Goal: Book appointment/travel/reservation

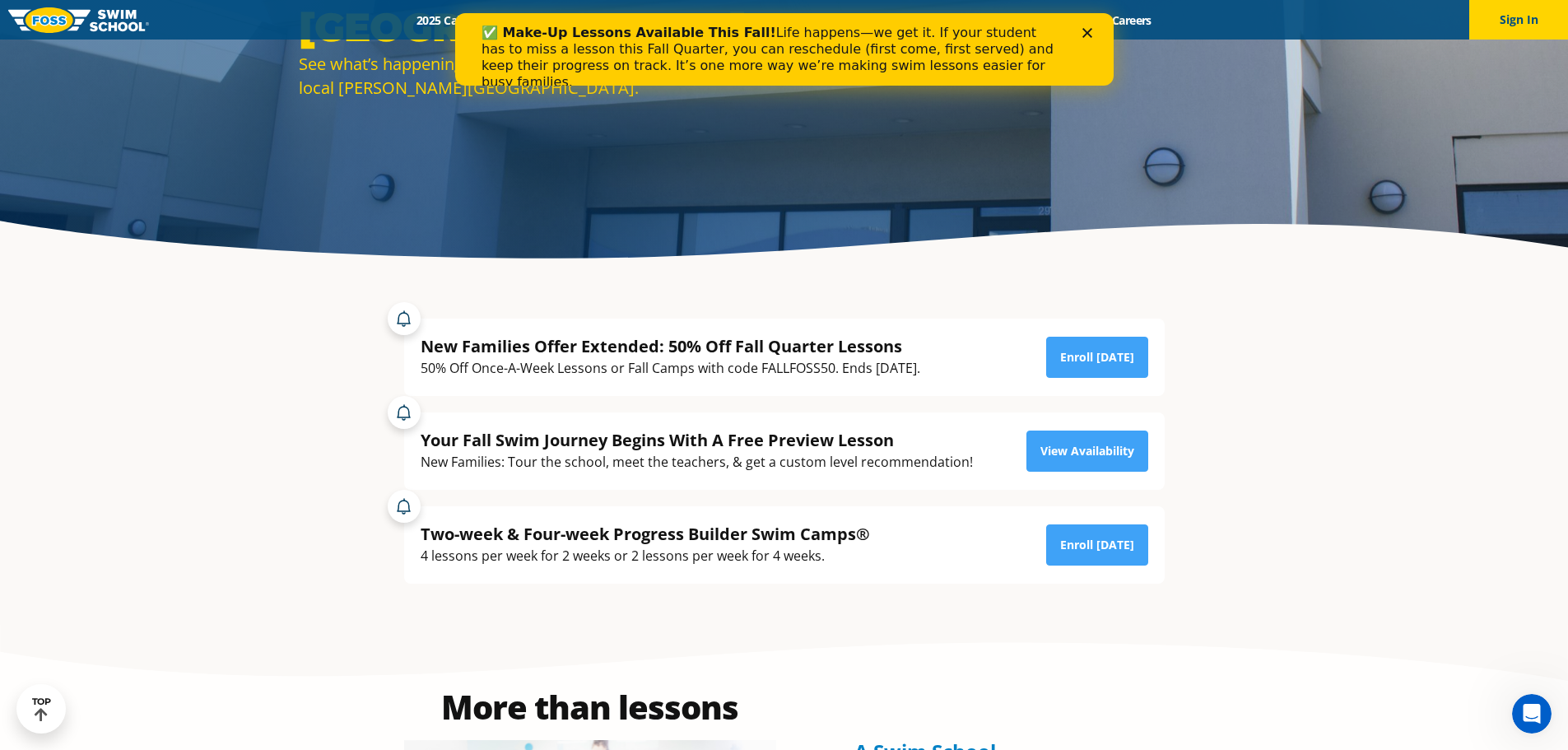
scroll to position [247, 0]
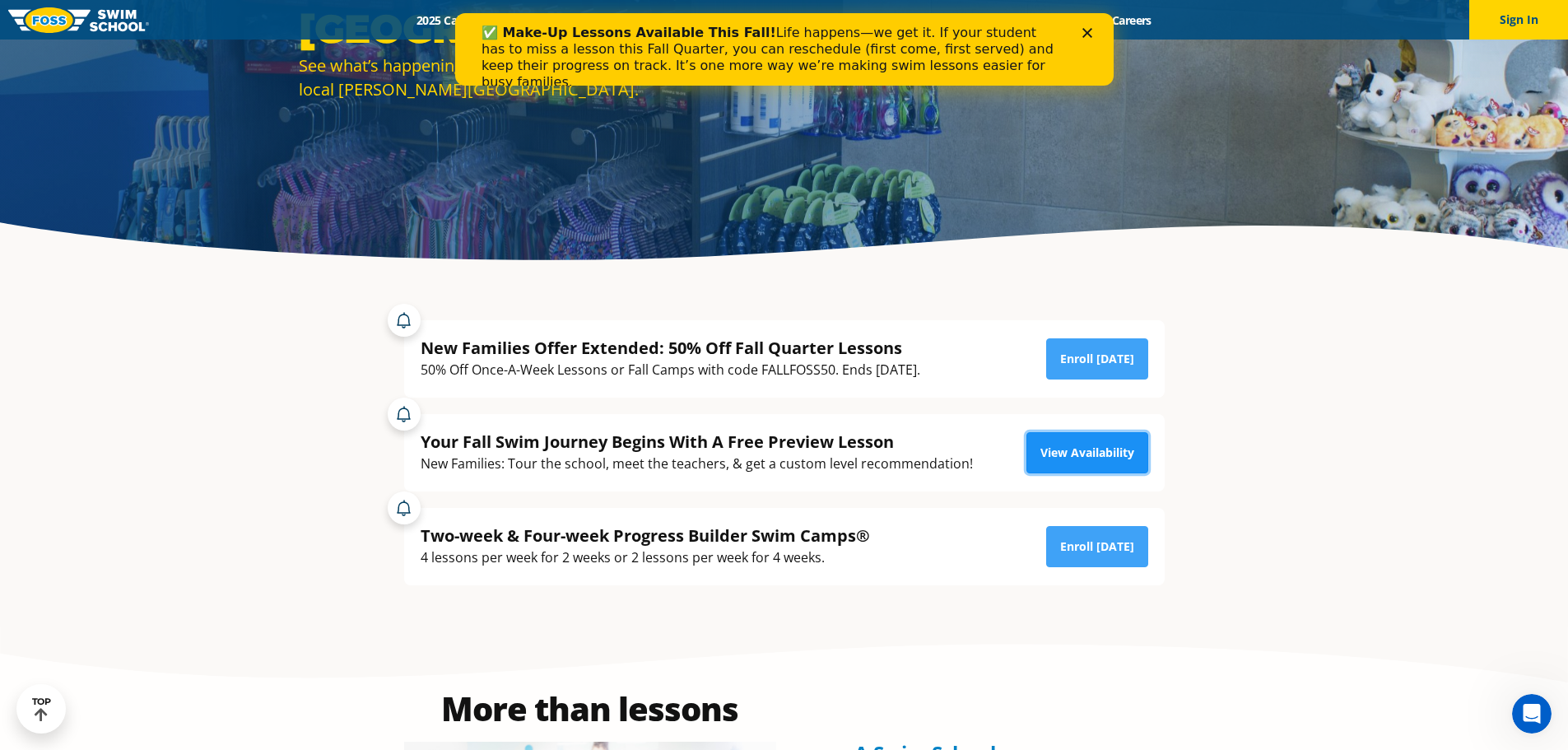
click at [1060, 454] on link "View Availability" at bounding box center [1087, 453] width 122 height 41
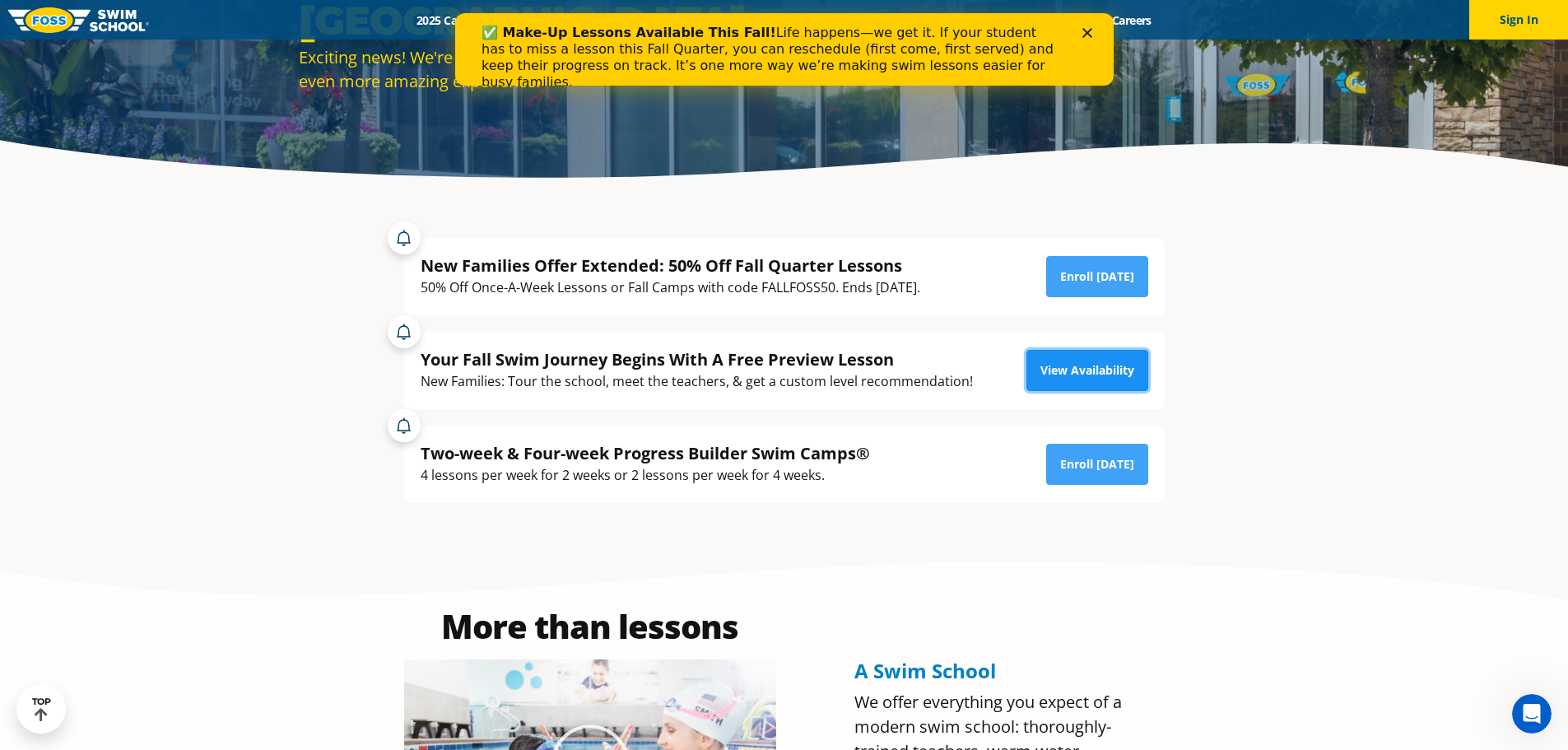
click at [1047, 369] on link "View Availability" at bounding box center [1087, 370] width 122 height 41
